Goal: Task Accomplishment & Management: Manage account settings

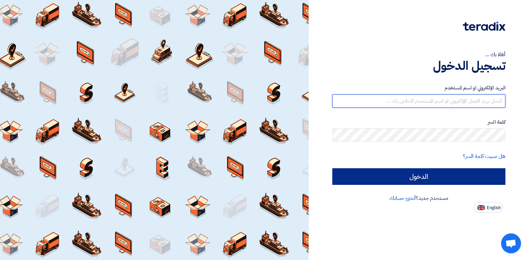
type input "[EMAIL_ADDRESS][DOMAIN_NAME]"
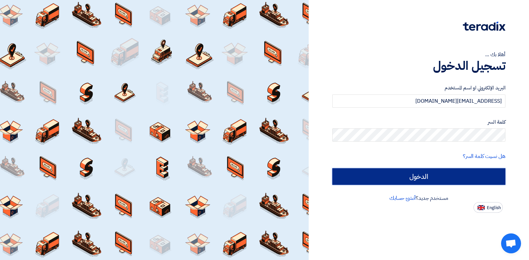
click at [391, 179] on input "الدخول" at bounding box center [418, 176] width 173 height 17
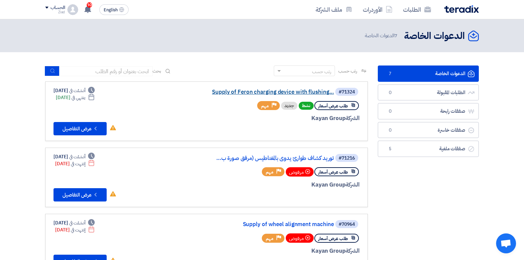
click at [295, 92] on link "Supply of Feron charging device with flushing..." at bounding box center [267, 92] width 133 height 6
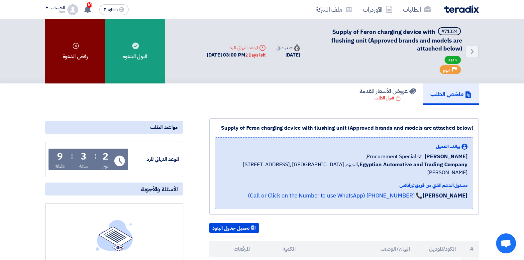
click at [88, 51] on div "رفض الدعوة" at bounding box center [75, 51] width 60 height 64
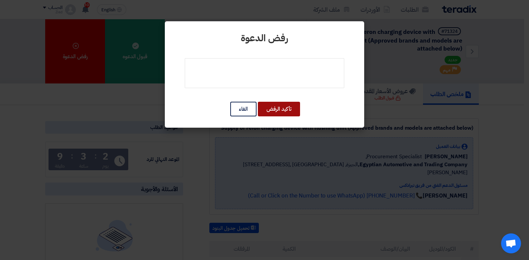
click at [287, 108] on button "تأكيد الرفض" at bounding box center [279, 109] width 42 height 15
